Goal: Task Accomplishment & Management: Use online tool/utility

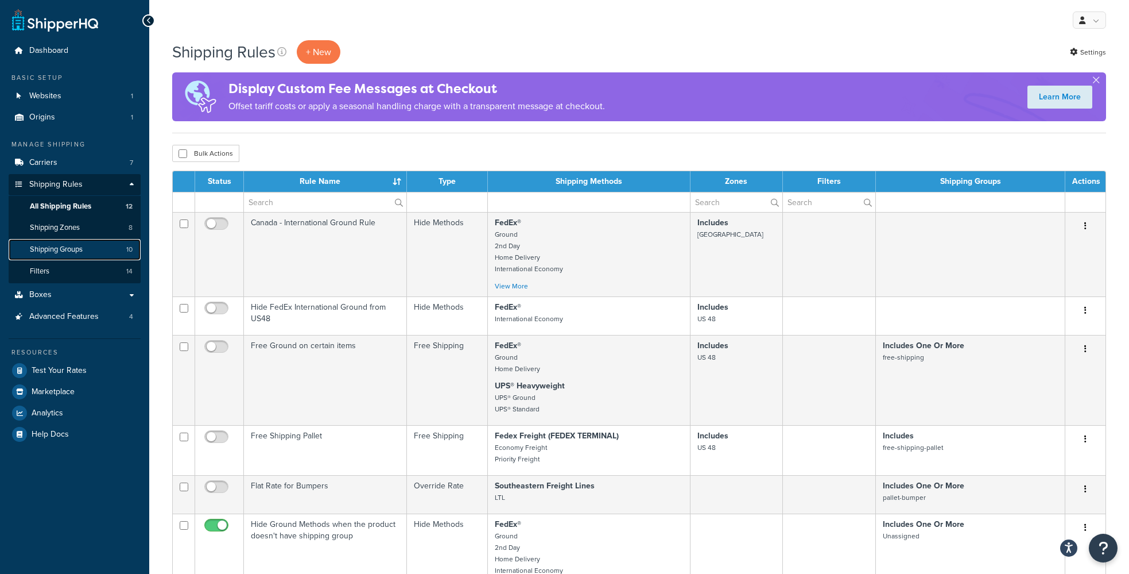
click at [73, 253] on span "Shipping Groups" at bounding box center [56, 250] width 53 height 10
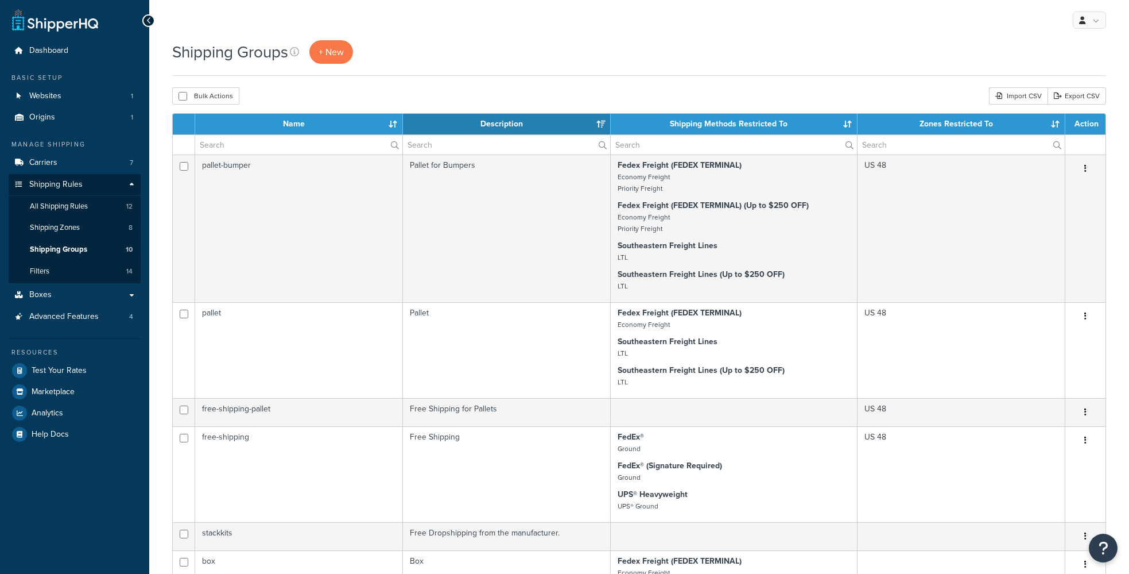
select select "15"
drag, startPoint x: 915, startPoint y: 124, endPoint x: 937, endPoint y: 122, distance: 22.5
click at [937, 122] on th "Zones Restricted To" at bounding box center [962, 124] width 208 height 21
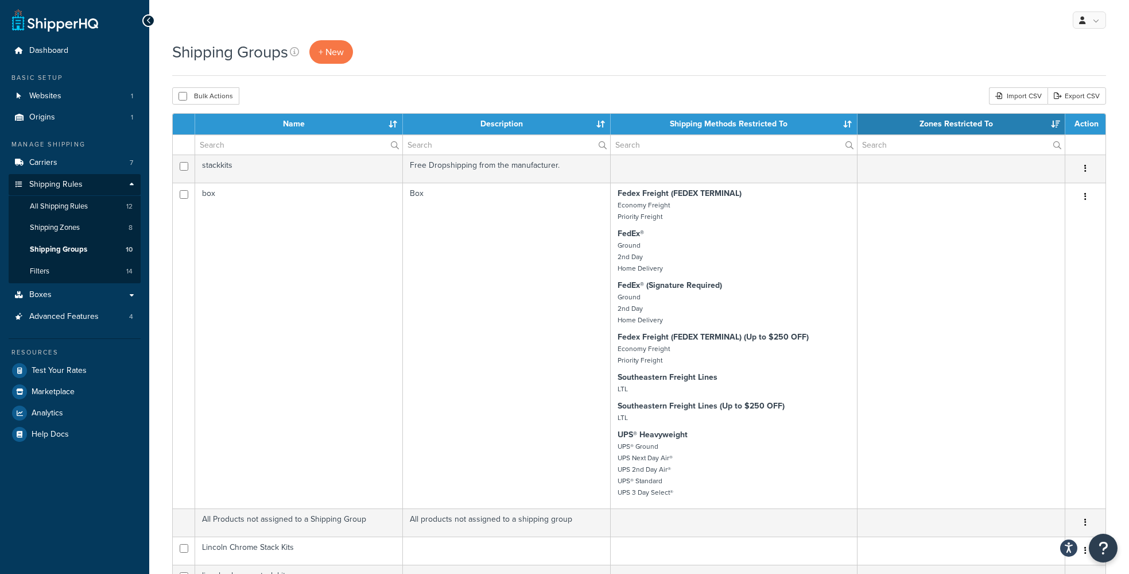
click at [937, 121] on th "Zones Restricted To" at bounding box center [962, 124] width 208 height 21
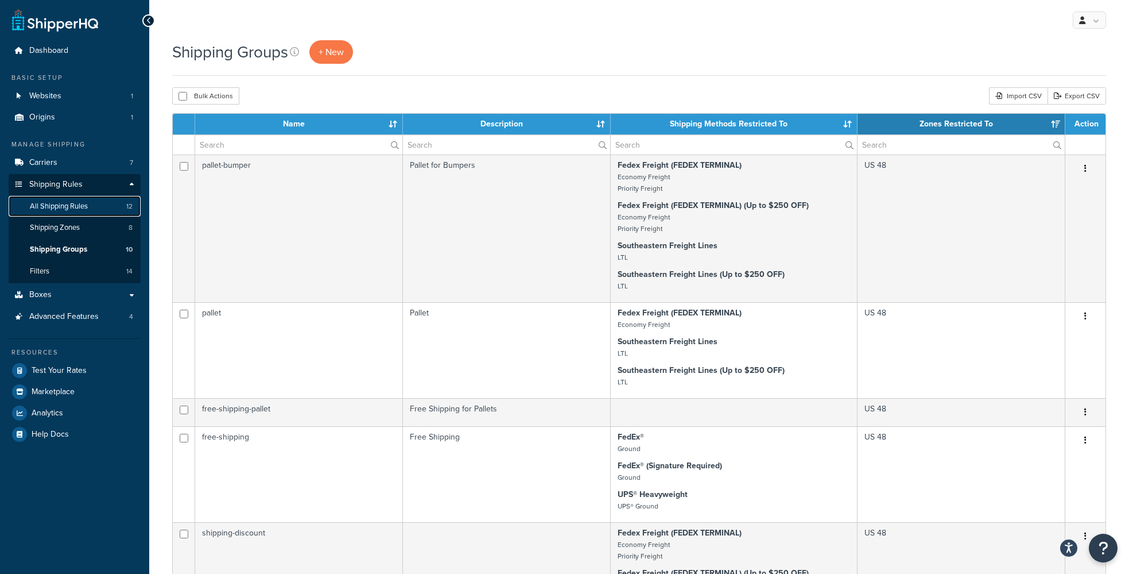
click at [62, 203] on span "All Shipping Rules" at bounding box center [59, 207] width 58 height 10
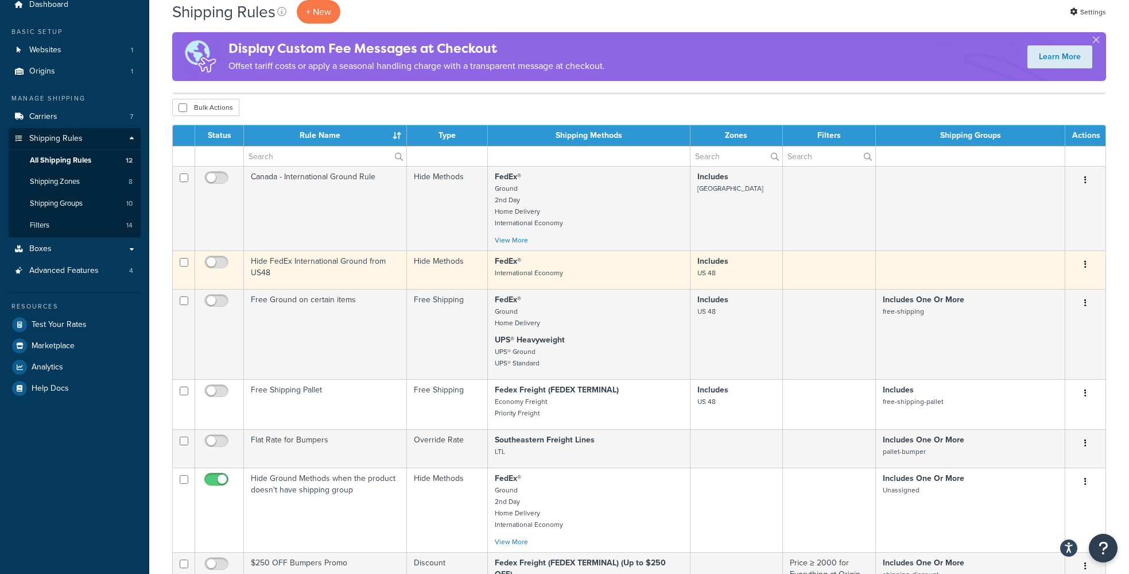
scroll to position [69, 0]
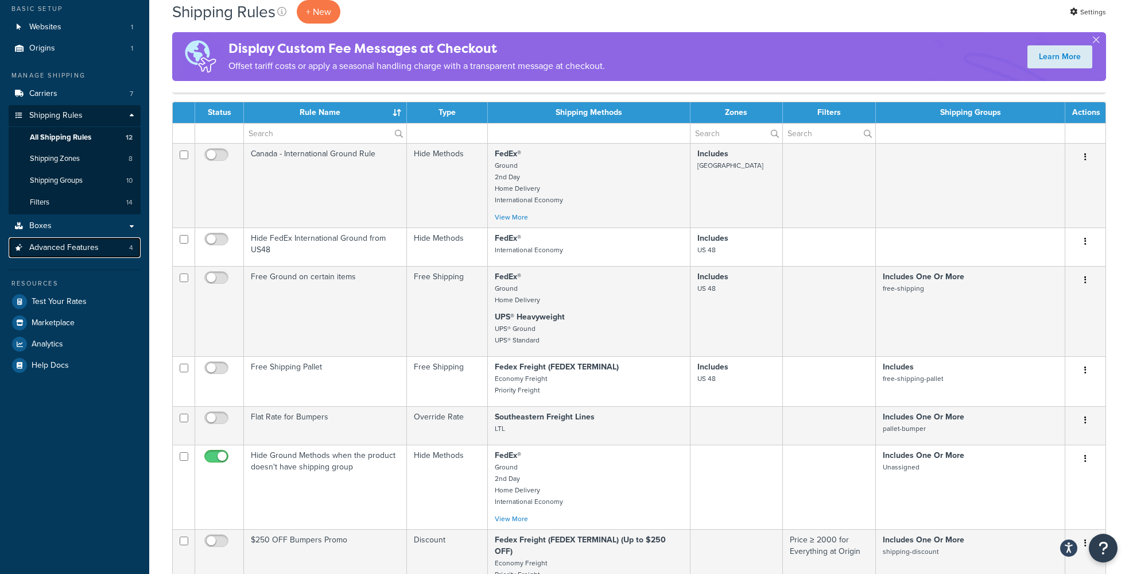
click at [55, 246] on span "Advanced Features" at bounding box center [63, 248] width 69 height 10
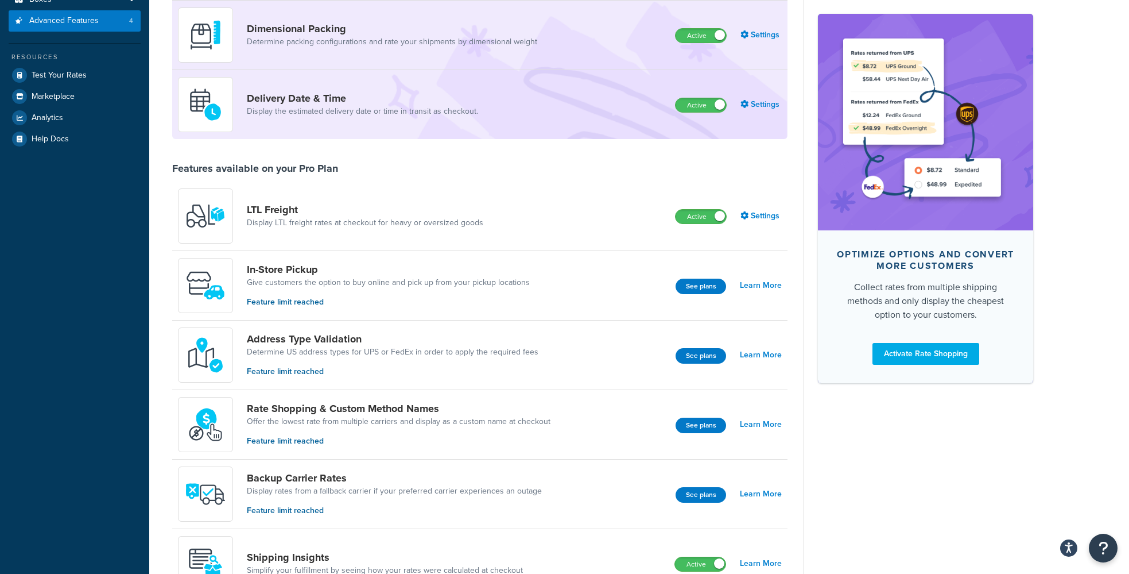
scroll to position [69, 0]
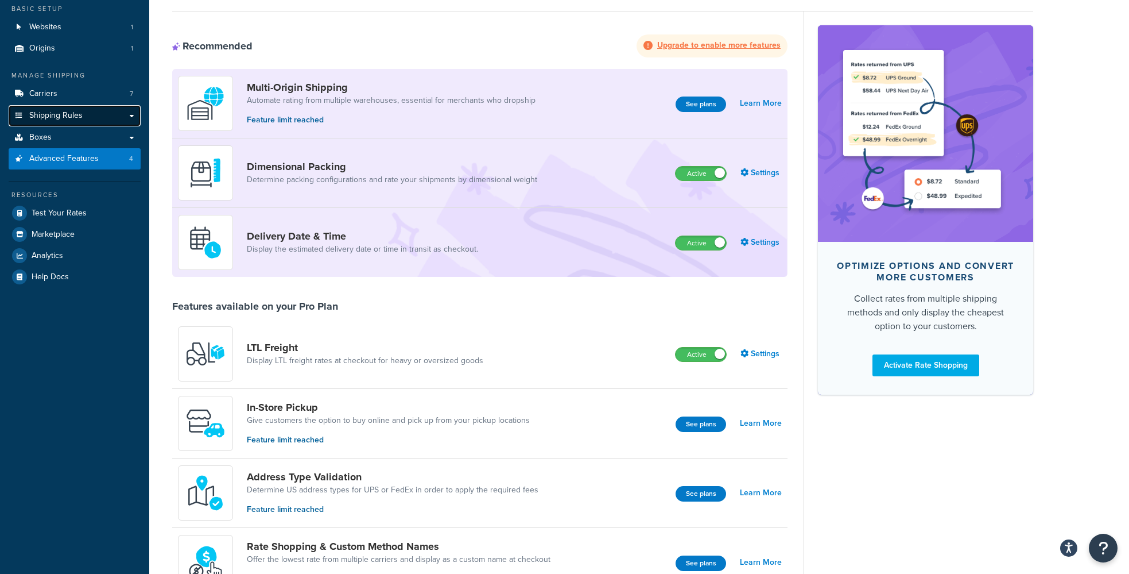
click at [66, 118] on span "Shipping Rules" at bounding box center [55, 116] width 53 height 10
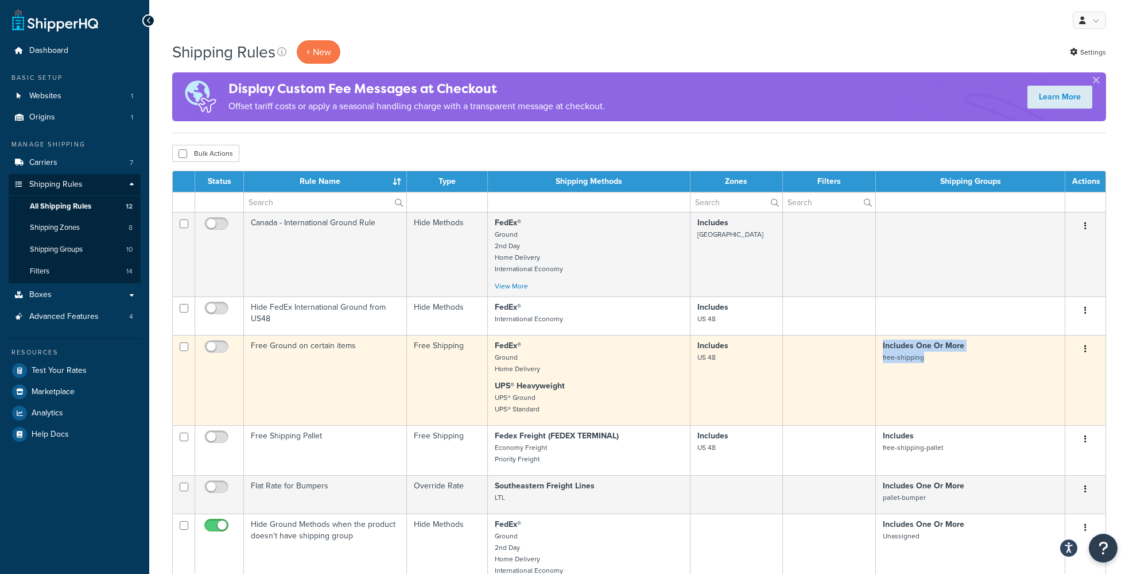
drag, startPoint x: 933, startPoint y: 354, endPoint x: 876, endPoint y: 363, distance: 57.5
click at [876, 363] on tr "Free Ground on certain items Free Shipping FedEx® Ground Home Delivery UPS® Hea…" at bounding box center [639, 380] width 933 height 90
click at [938, 374] on td "Includes One Or More free-shipping" at bounding box center [970, 380] width 189 height 90
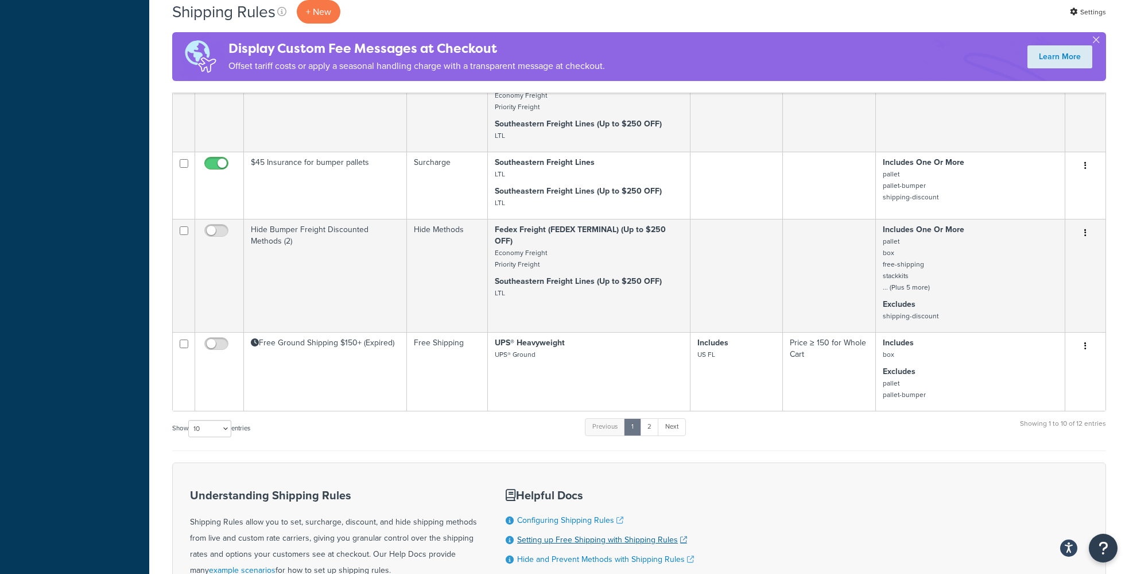
scroll to position [620, 0]
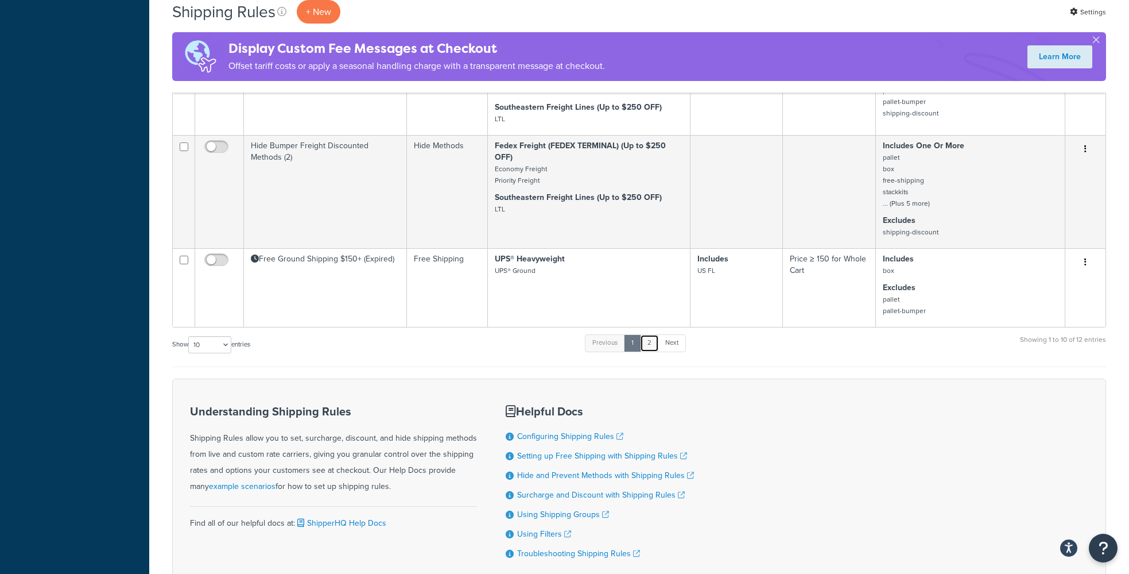
click at [657, 345] on link "2" at bounding box center [649, 342] width 19 height 17
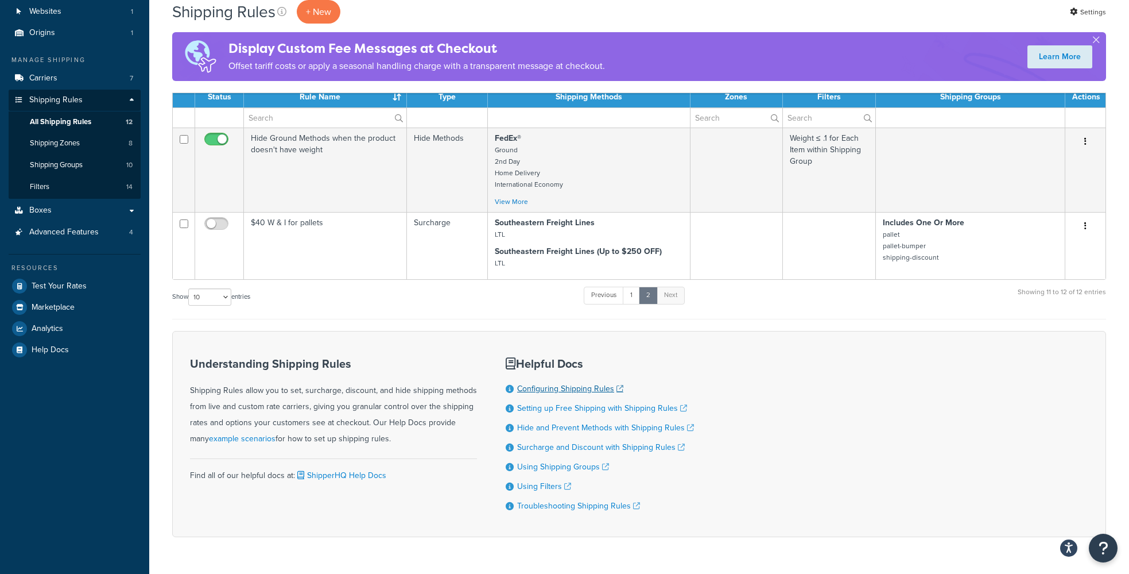
scroll to position [0, 0]
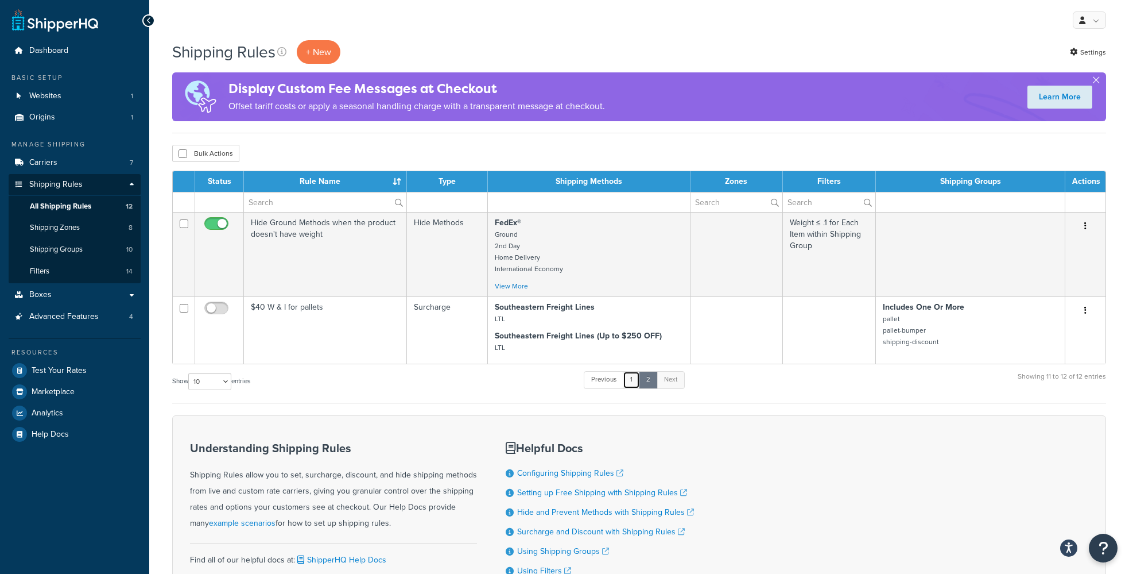
click at [635, 382] on link "1" at bounding box center [631, 379] width 17 height 17
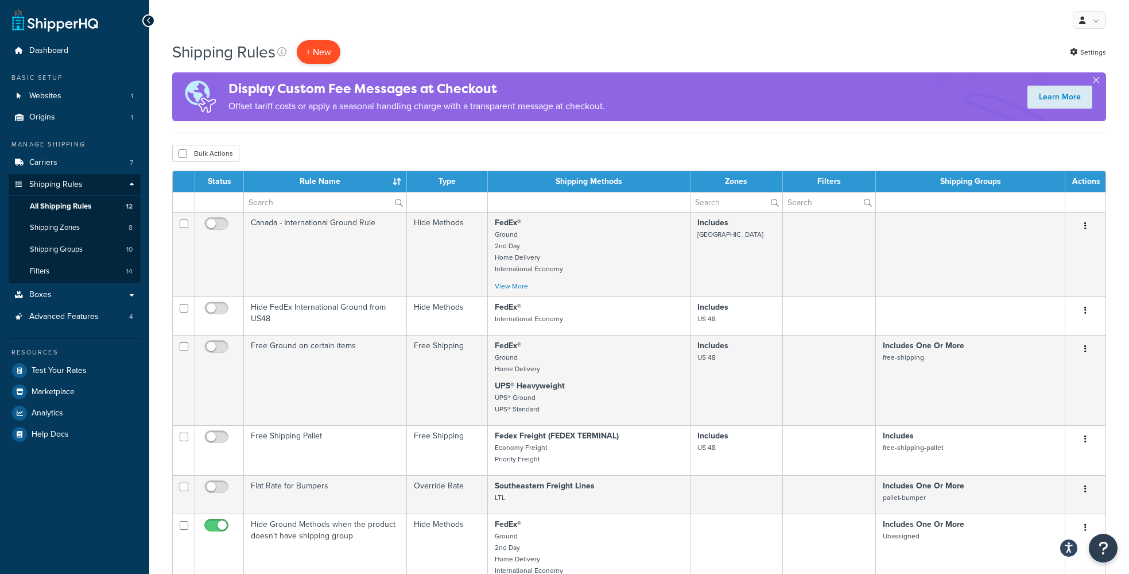
click at [324, 57] on p "+ New" at bounding box center [319, 52] width 44 height 24
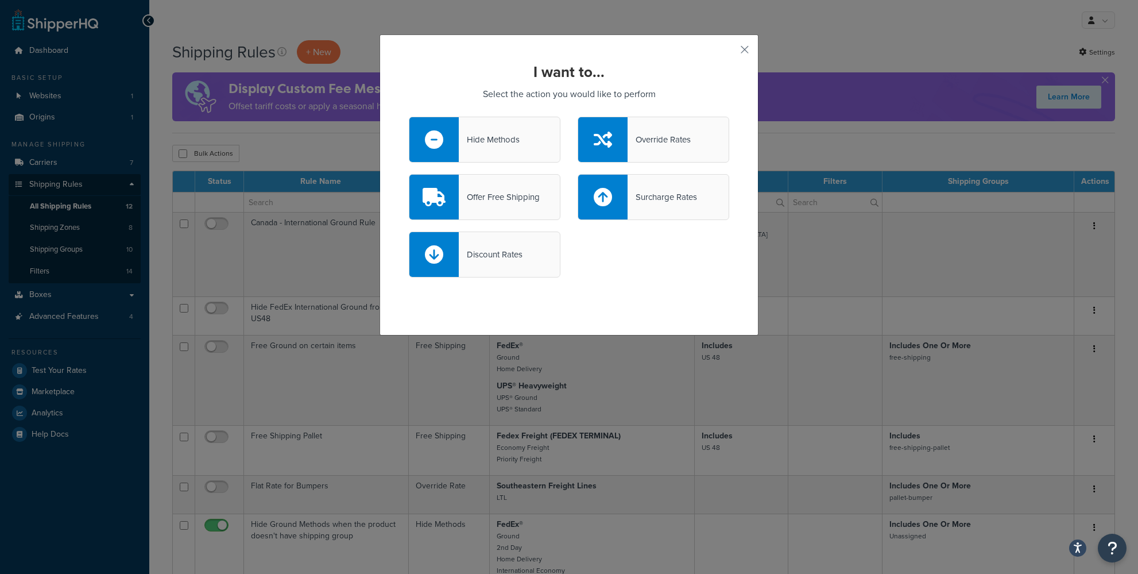
click at [481, 140] on div "Hide Methods" at bounding box center [489, 139] width 61 height 16
click at [0, 0] on input "Hide Methods" at bounding box center [0, 0] width 0 height 0
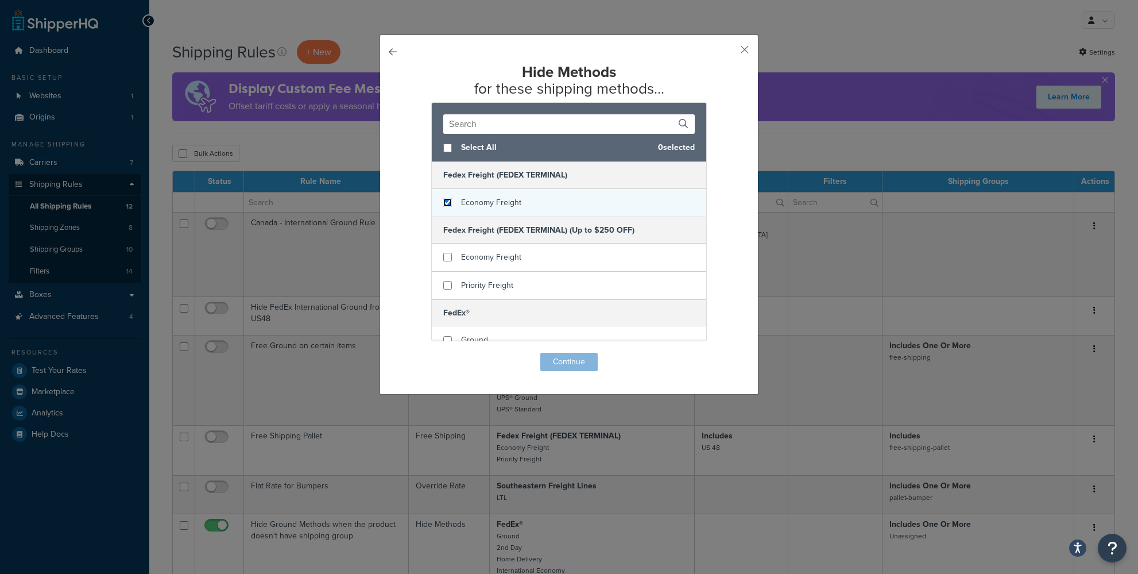
click at [443, 204] on input "checkbox" at bounding box center [447, 202] width 9 height 9
checkbox input "true"
click at [554, 361] on button "Continue" at bounding box center [568, 362] width 57 height 18
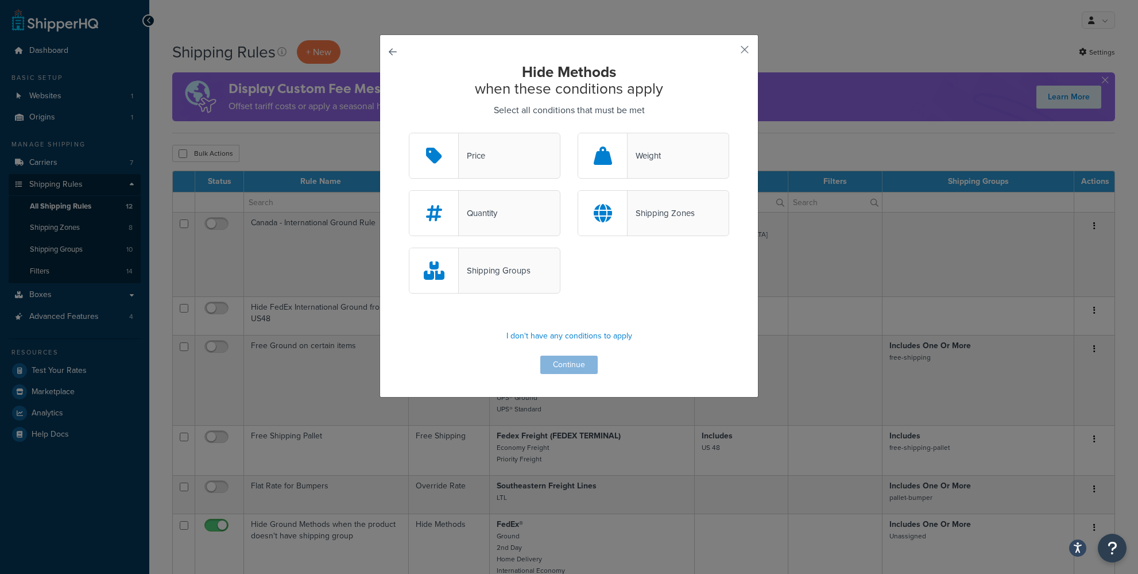
click at [409, 133] on button "button" at bounding box center [409, 133] width 0 height 0
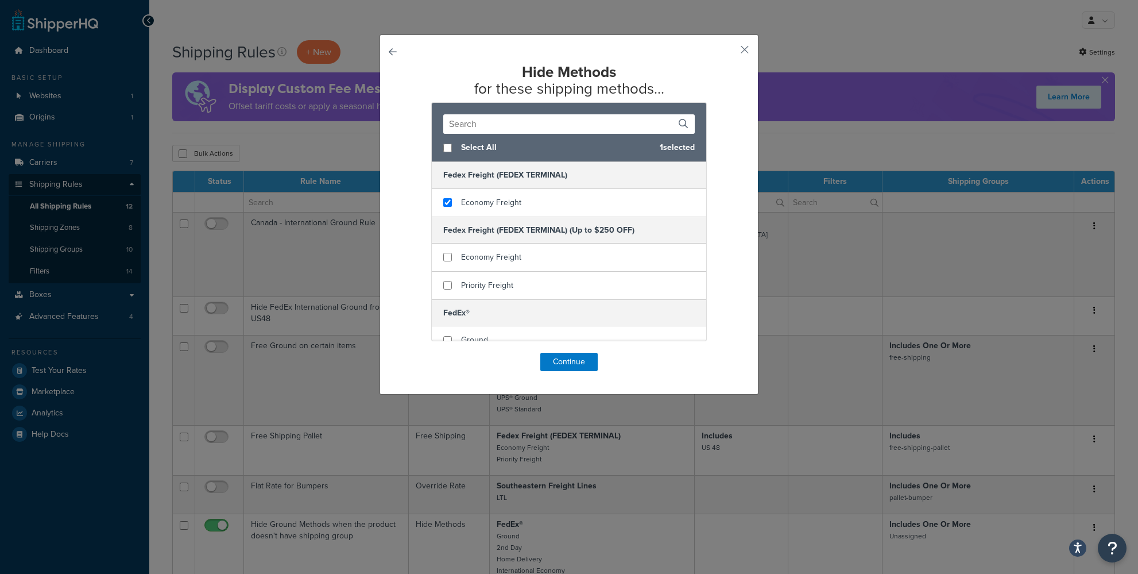
click at [409, 353] on button "button" at bounding box center [409, 353] width 0 height 0
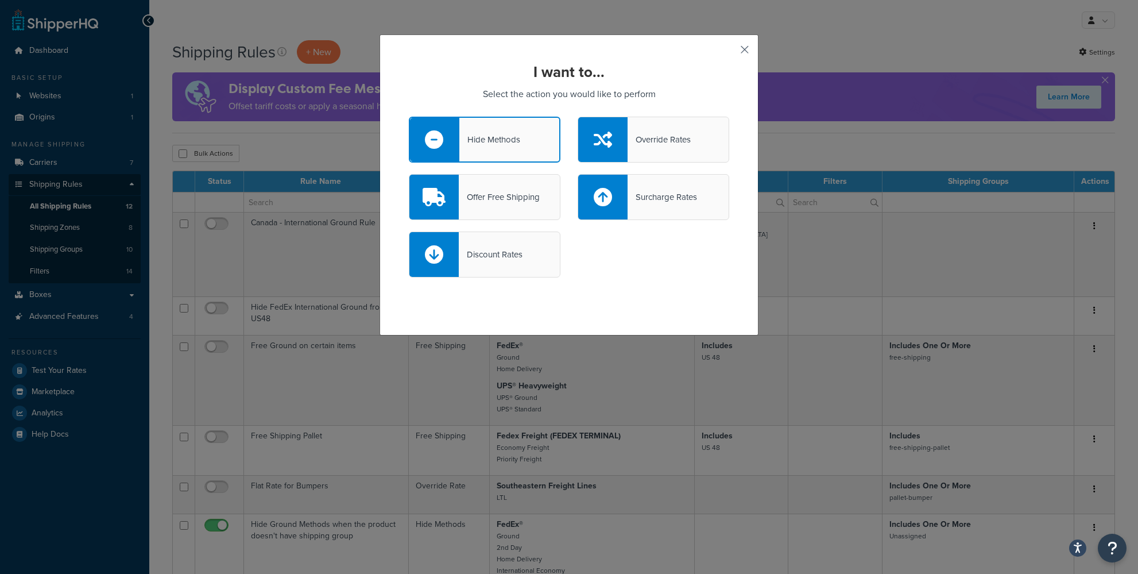
click at [729, 52] on button "button" at bounding box center [727, 53] width 3 height 3
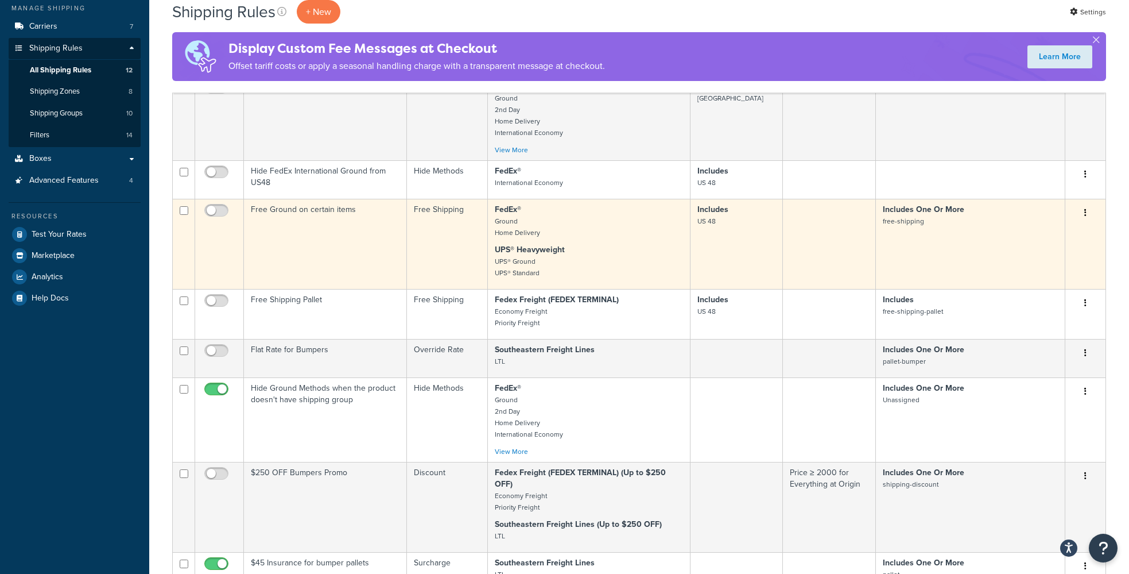
scroll to position [138, 0]
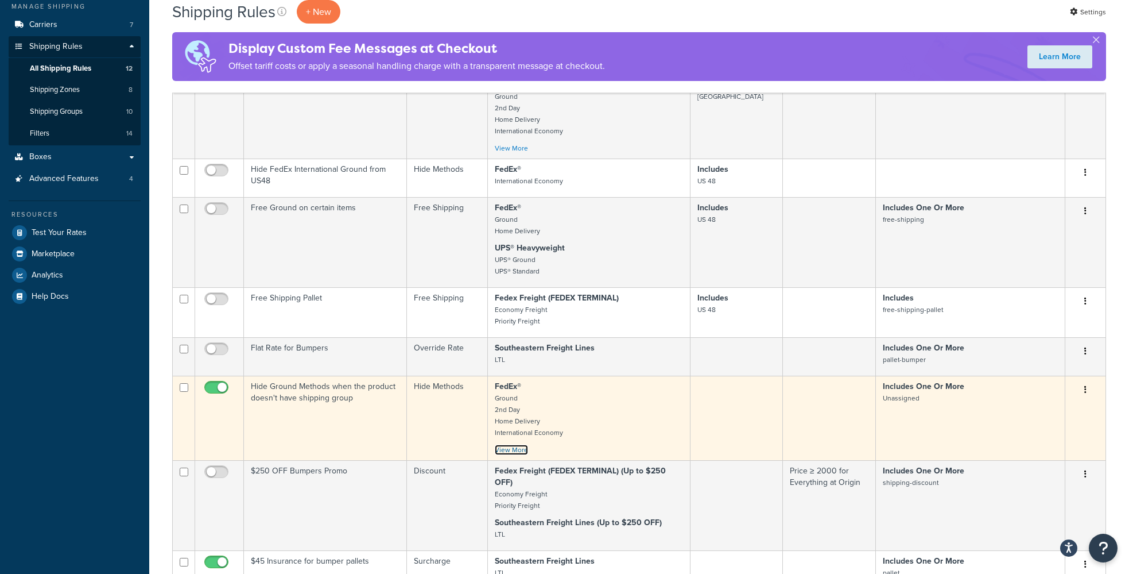
click at [516, 452] on link "View More" at bounding box center [511, 449] width 33 height 10
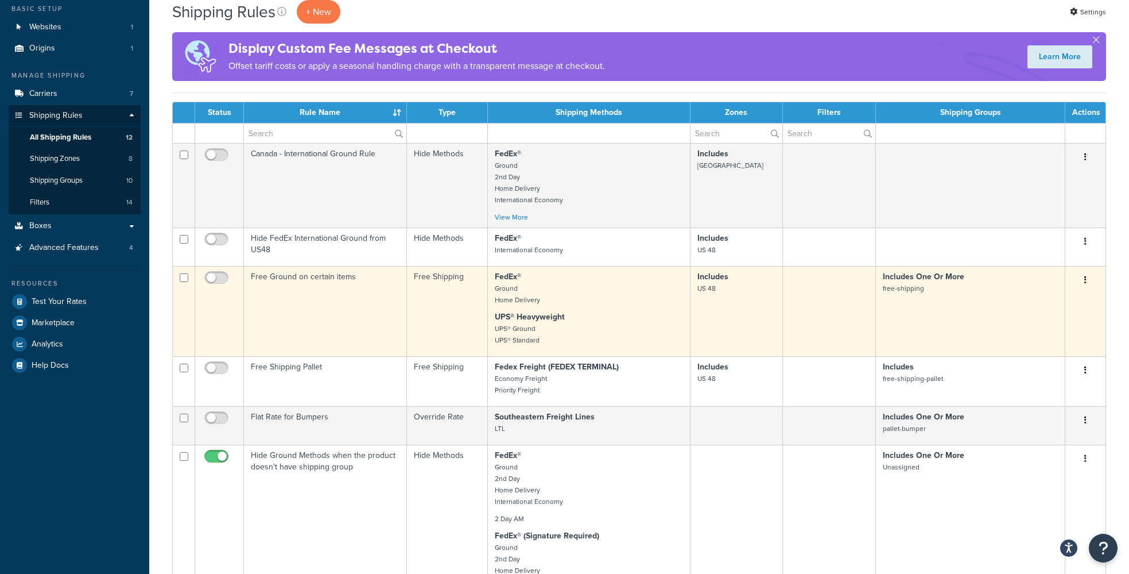
scroll to position [0, 0]
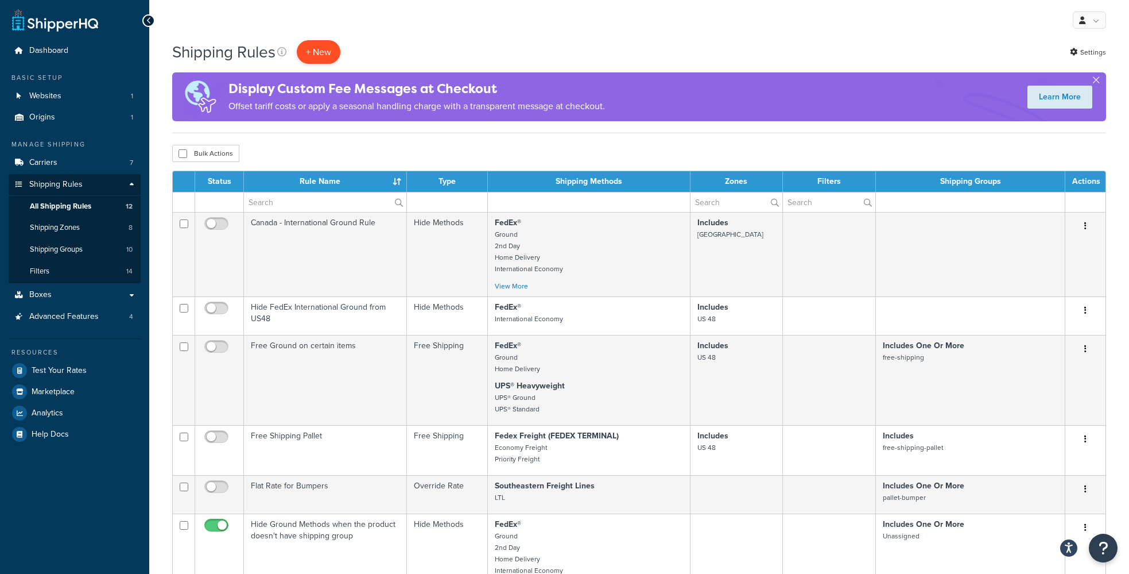
click at [318, 49] on p "+ New" at bounding box center [319, 52] width 44 height 24
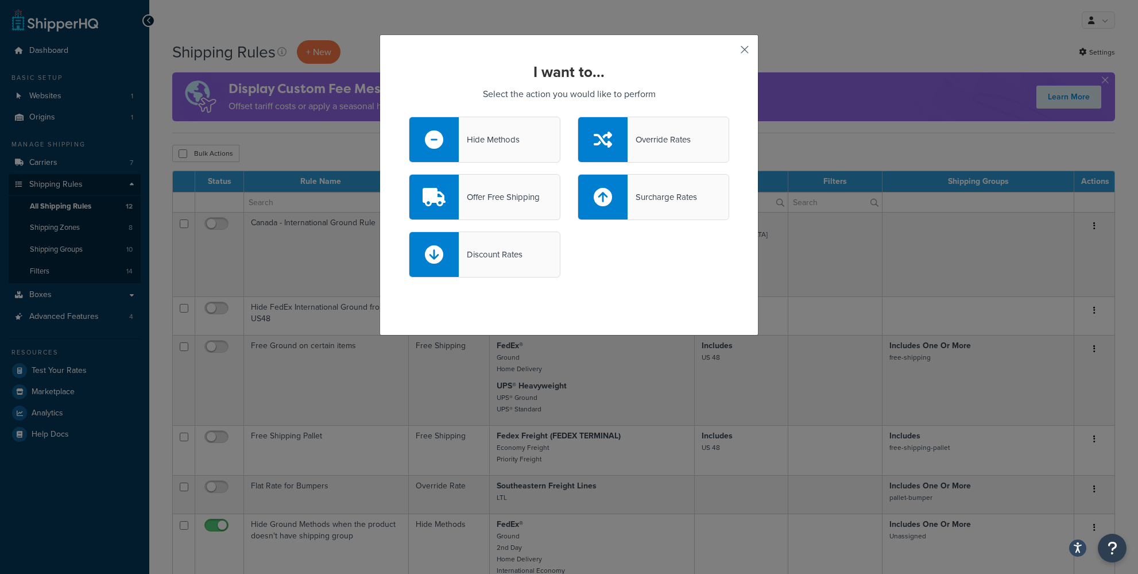
click at [729, 55] on button "button" at bounding box center [727, 53] width 3 height 3
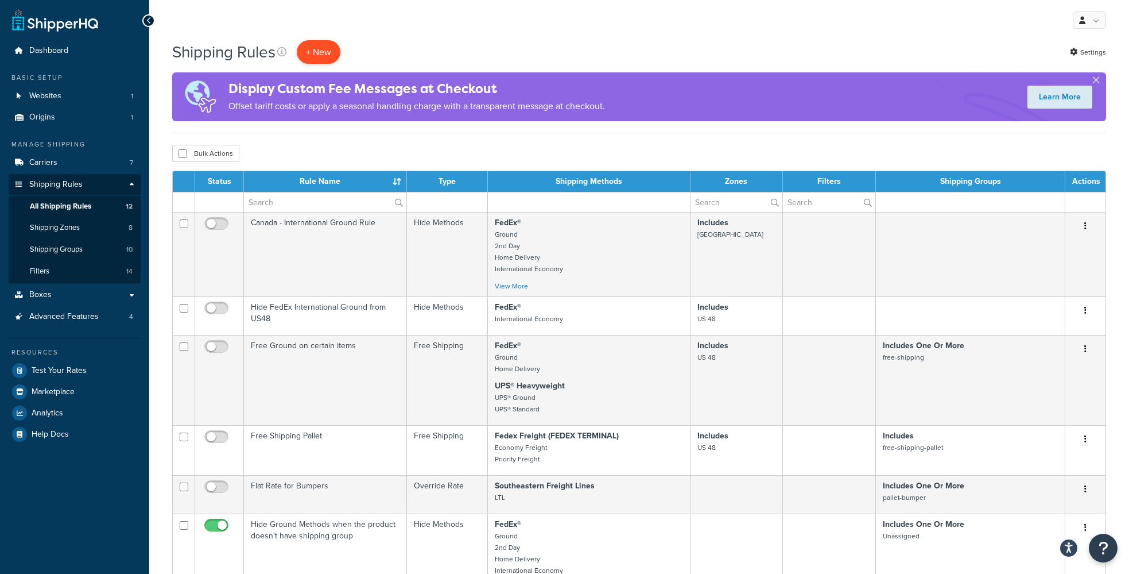
click at [318, 57] on p "+ New" at bounding box center [319, 52] width 44 height 24
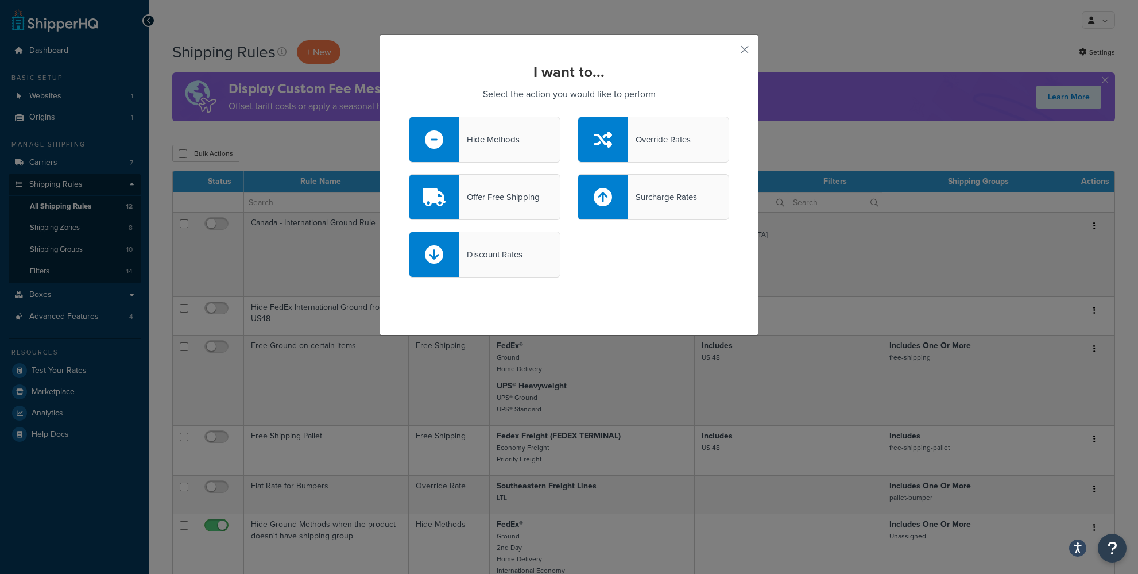
click at [505, 254] on div "Discount Rates" at bounding box center [491, 254] width 64 height 16
click at [0, 0] on input "Discount Rates" at bounding box center [0, 0] width 0 height 0
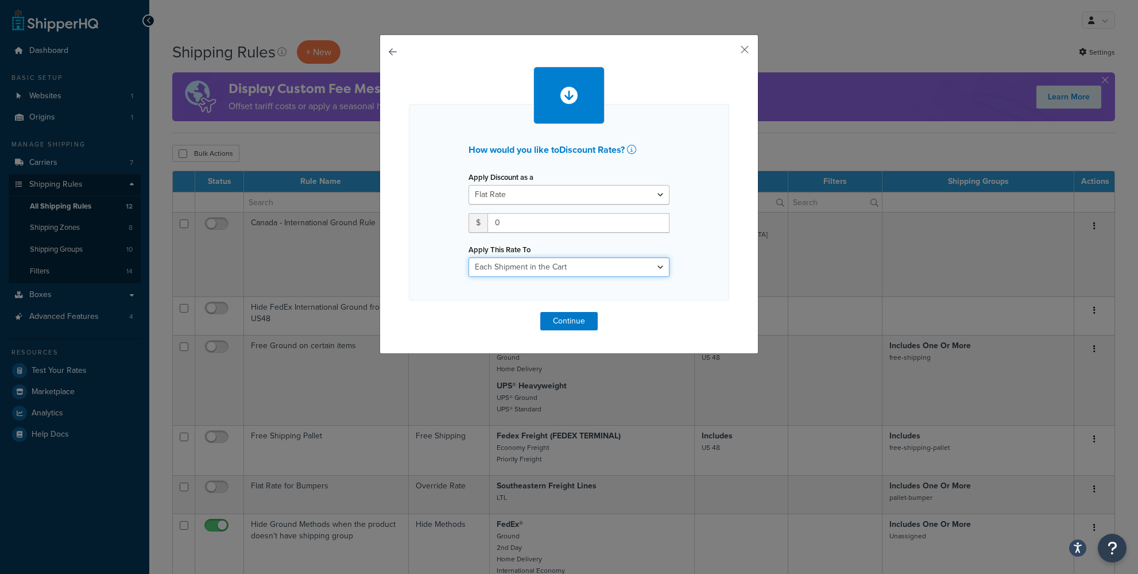
click at [520, 270] on select "Each Shipment in the Cart Each Shipping Group in the Cart Each Item within a Sh…" at bounding box center [569, 267] width 201 height 20
click at [388, 60] on div "How would you like to Discount Rates ? Apply Discount as a Flat Rate Percentage…" at bounding box center [569, 193] width 379 height 319
click at [380, 47] on div "How would you like to Discount Rates ? Apply Discount as a Flat Rate Percentage…" at bounding box center [569, 193] width 379 height 319
click at [409, 312] on button "button" at bounding box center [409, 312] width 0 height 0
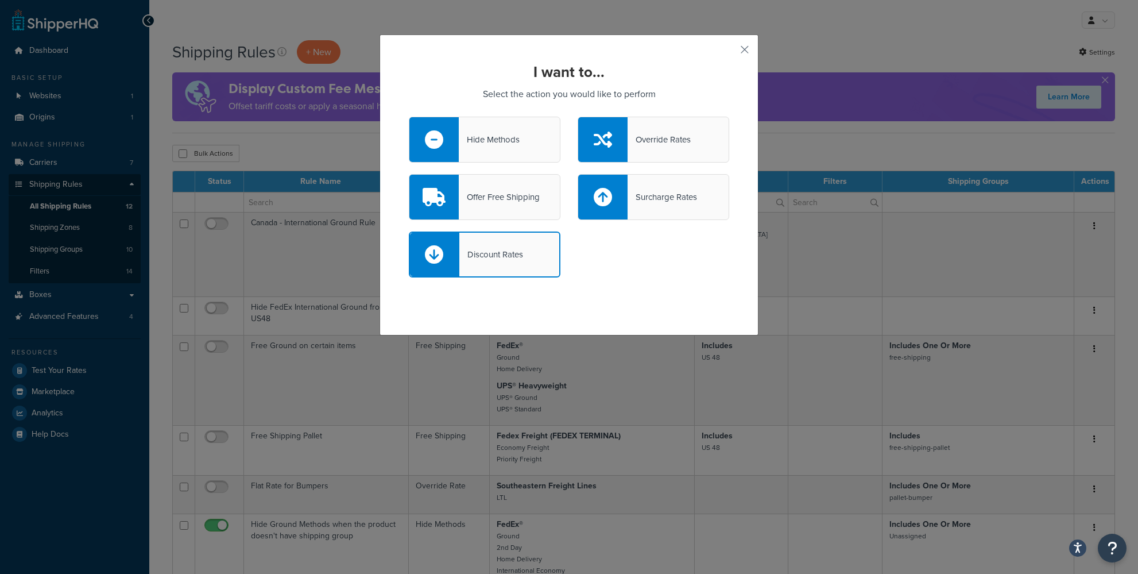
click at [536, 194] on div "Offer Free Shipping" at bounding box center [499, 197] width 81 height 16
click at [0, 0] on input "Offer Free Shipping" at bounding box center [0, 0] width 0 height 0
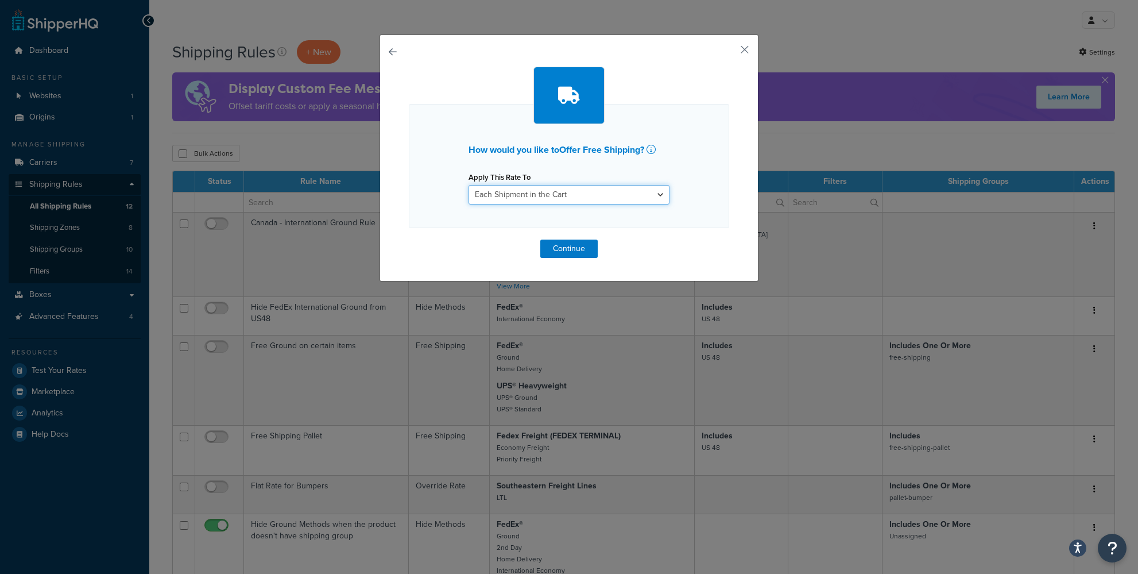
click at [568, 196] on select "Each Shipment in the Cart Each Shipping Group in the Cart Each Item within a Sh…" at bounding box center [569, 195] width 201 height 20
click at [559, 253] on button "Continue" at bounding box center [568, 248] width 57 height 18
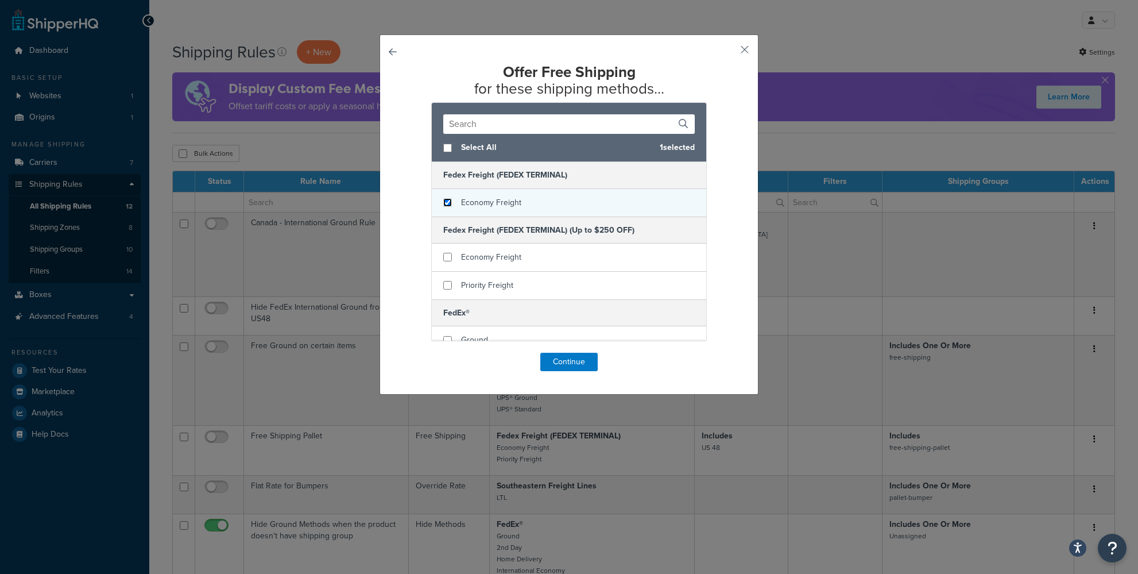
click at [443, 202] on input "checkbox" at bounding box center [447, 202] width 9 height 9
checkbox input "true"
click at [556, 369] on button "Continue" at bounding box center [568, 362] width 57 height 18
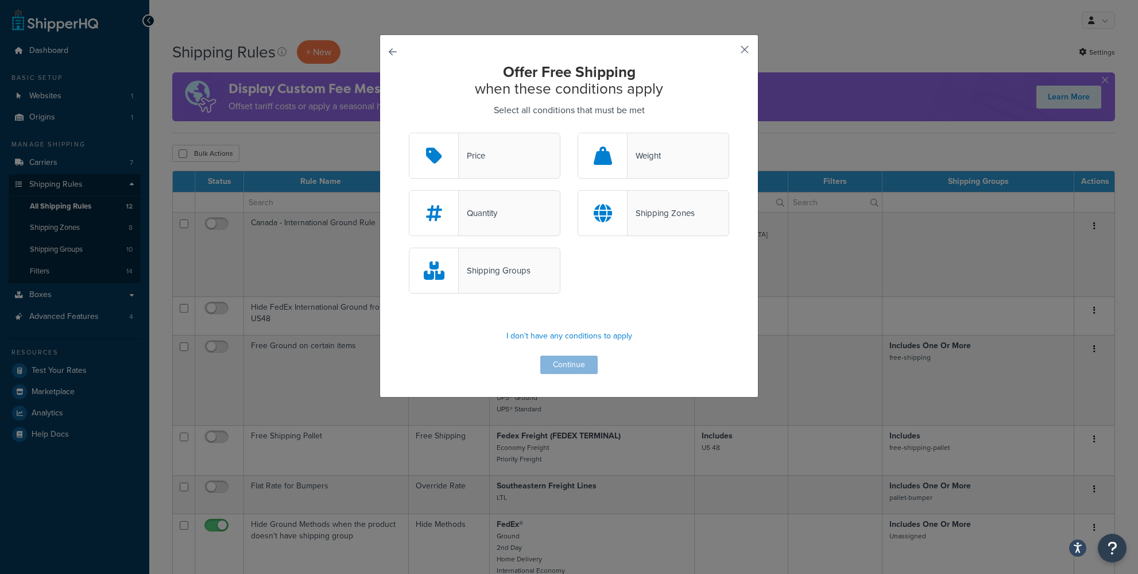
click at [729, 53] on button "button" at bounding box center [727, 53] width 3 height 3
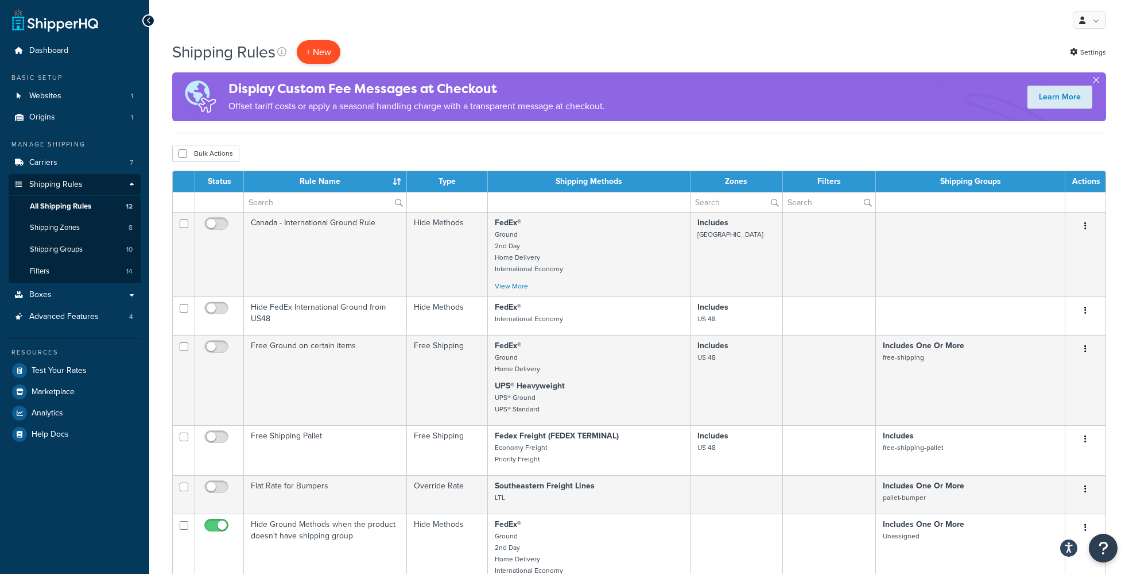
click at [310, 55] on p "+ New" at bounding box center [319, 52] width 44 height 24
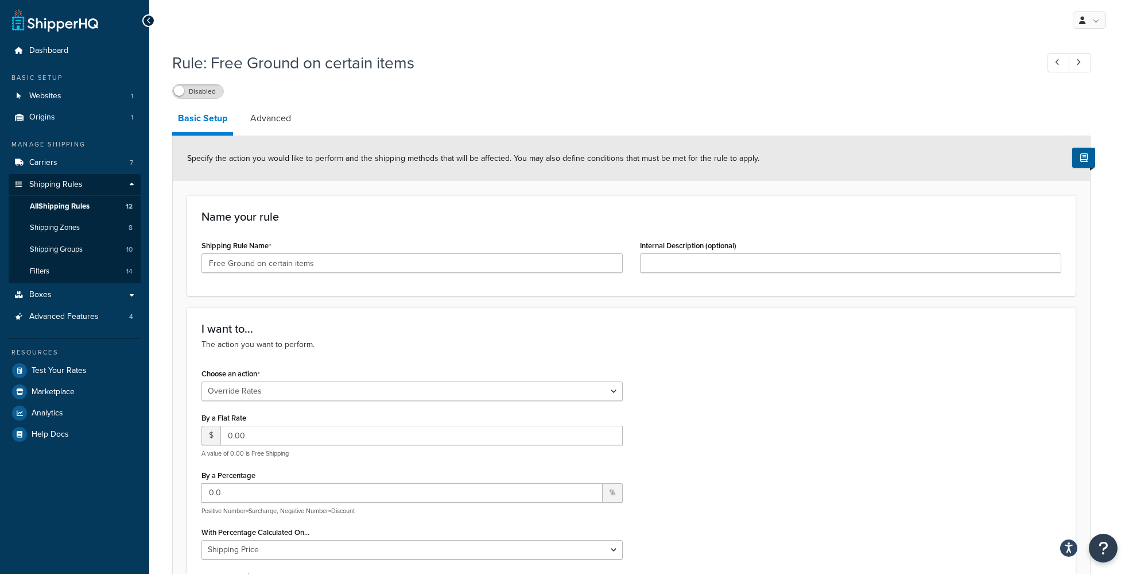
select select "OVERRIDE"
select select "ITEM"
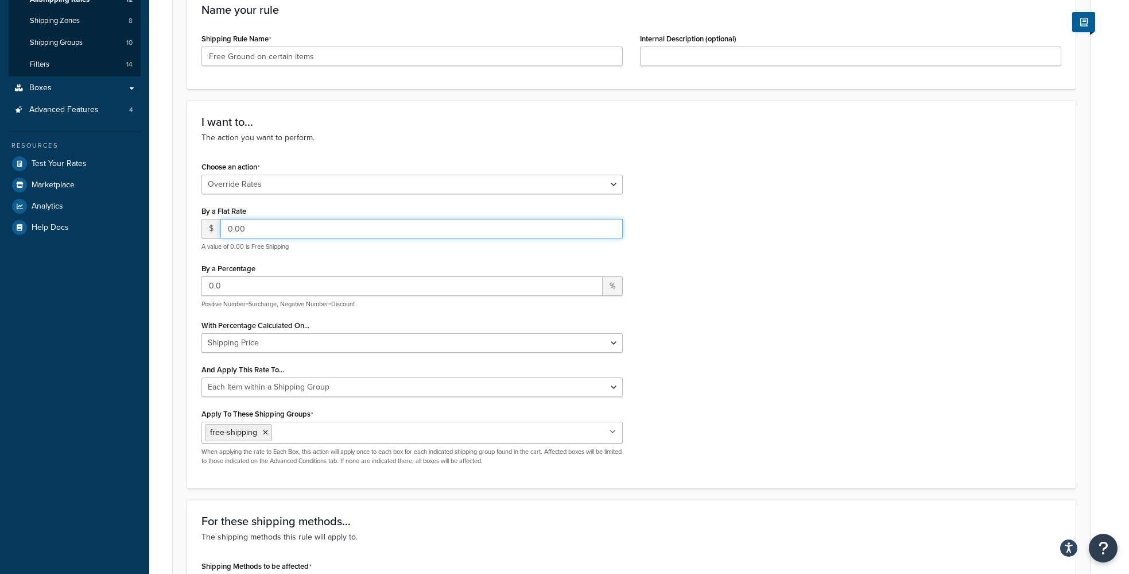
click at [250, 231] on input "0.00" at bounding box center [421, 229] width 403 height 20
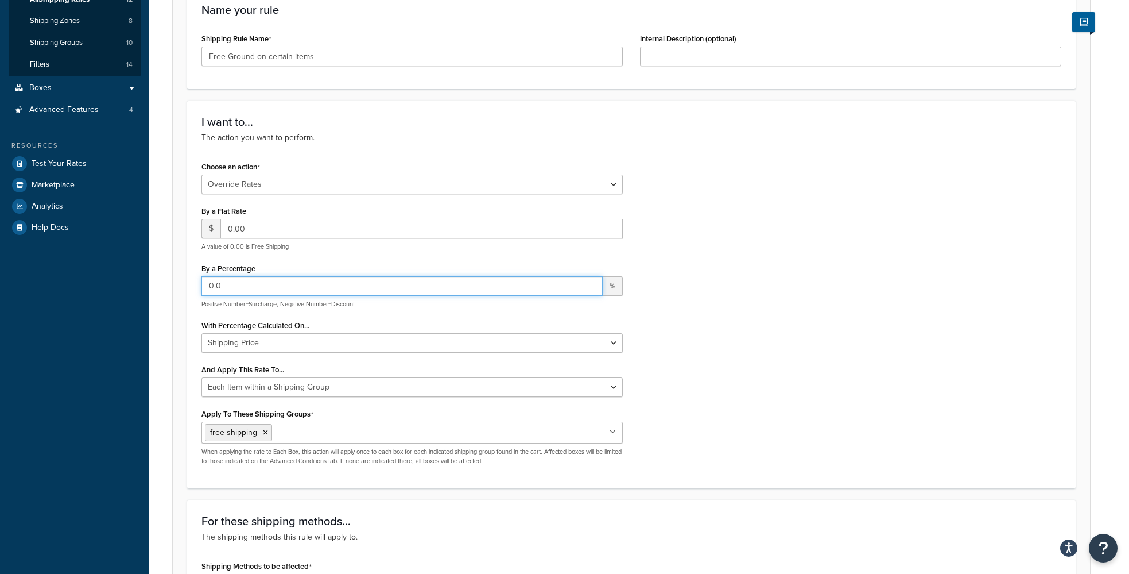
click at [235, 291] on input "0.0" at bounding box center [402, 286] width 401 height 20
